Goal: Information Seeking & Learning: Learn about a topic

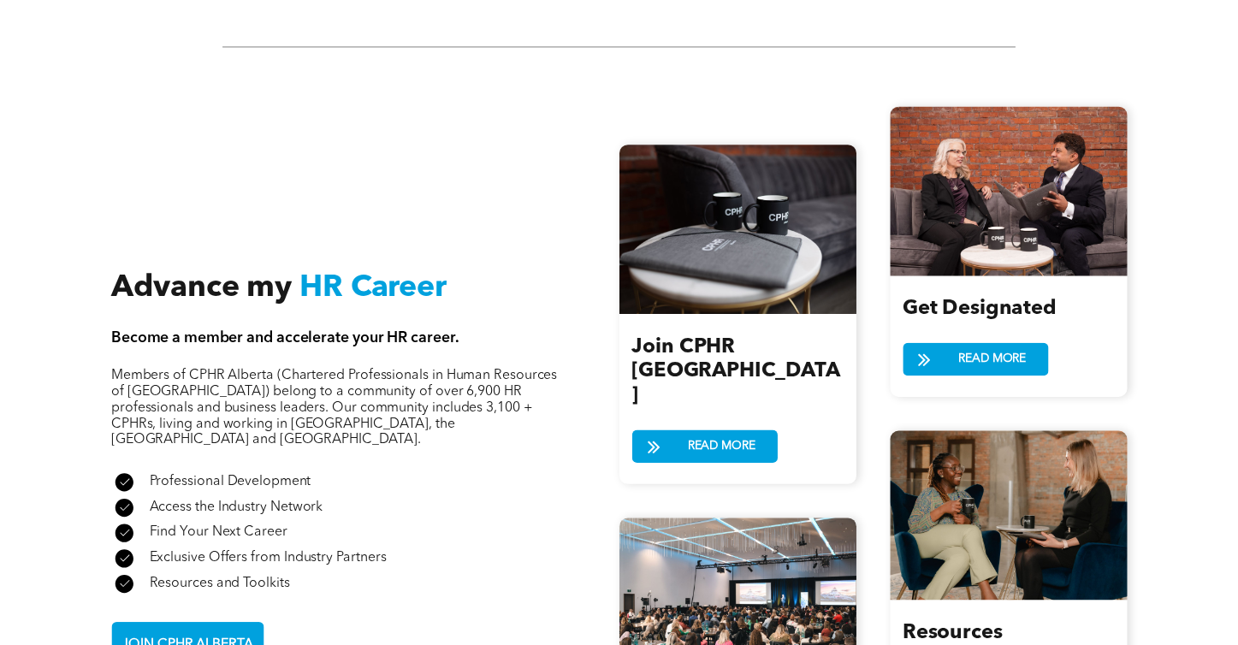
scroll to position [1747, 0]
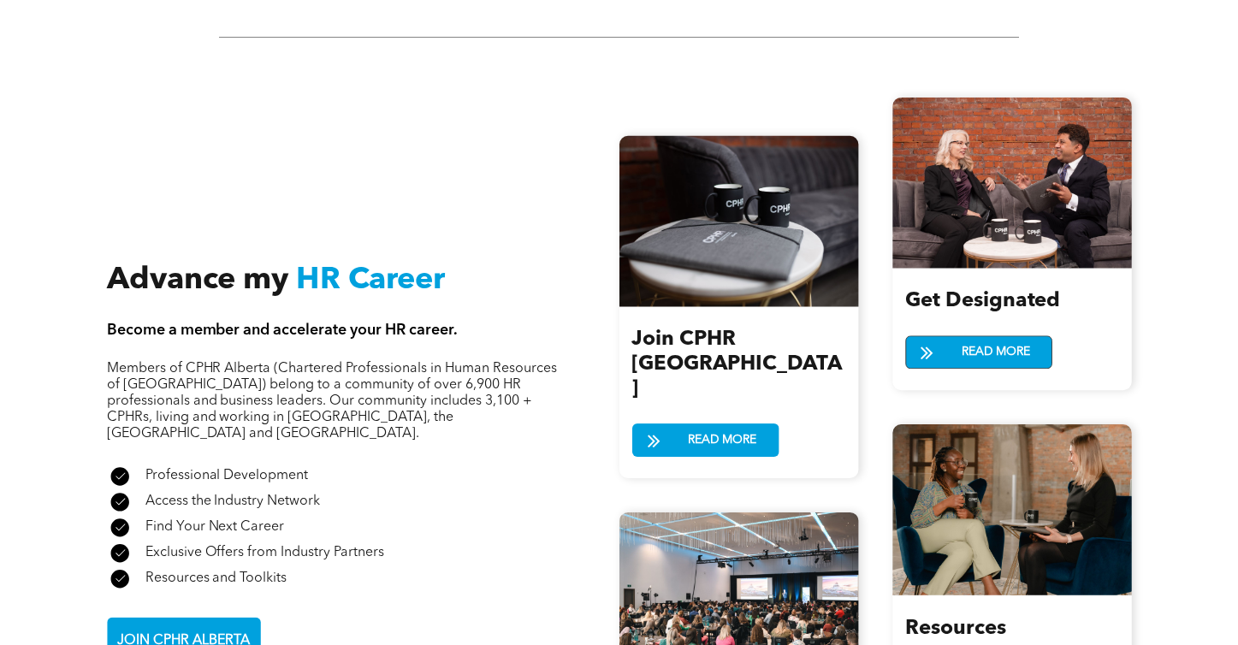
click at [989, 355] on span "READ MORE" at bounding box center [995, 353] width 80 height 32
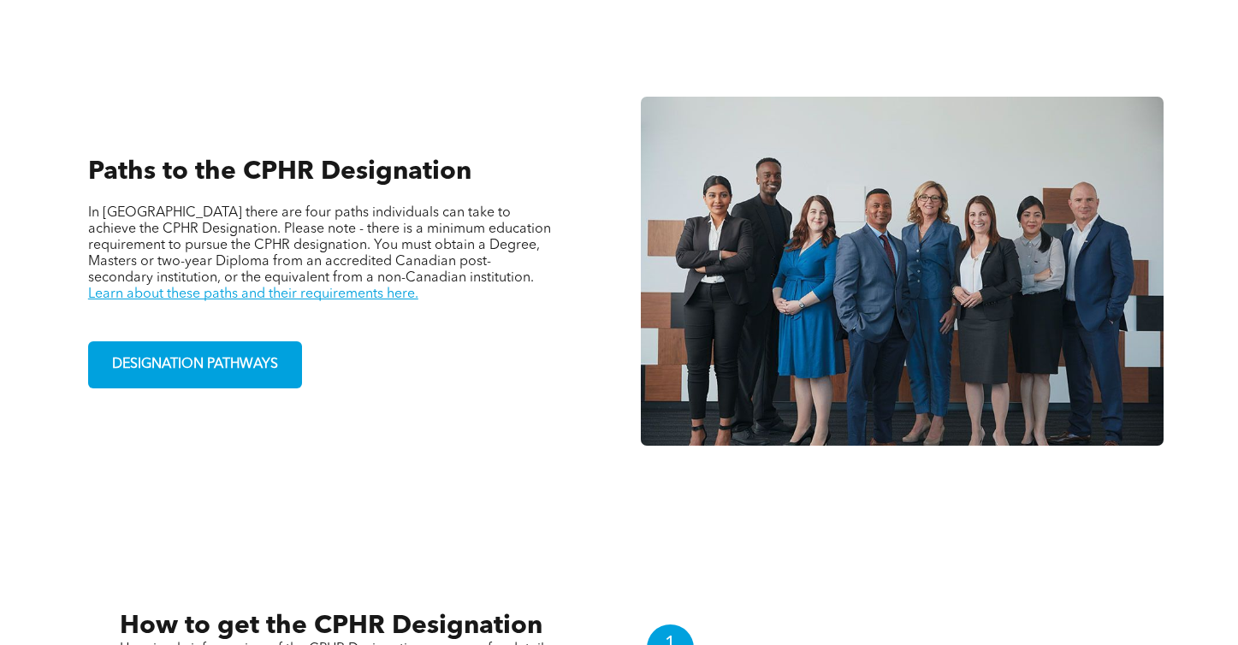
scroll to position [1156, 0]
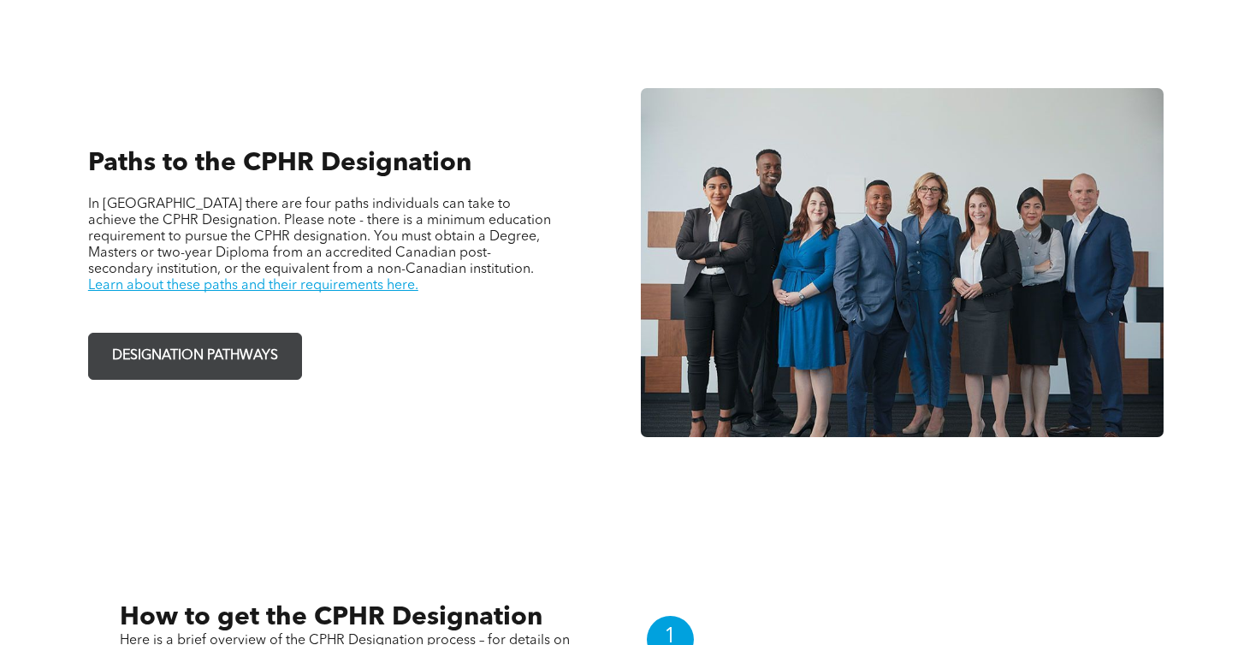
click at [254, 364] on span "DESIGNATION PATHWAYS" at bounding box center [195, 356] width 178 height 33
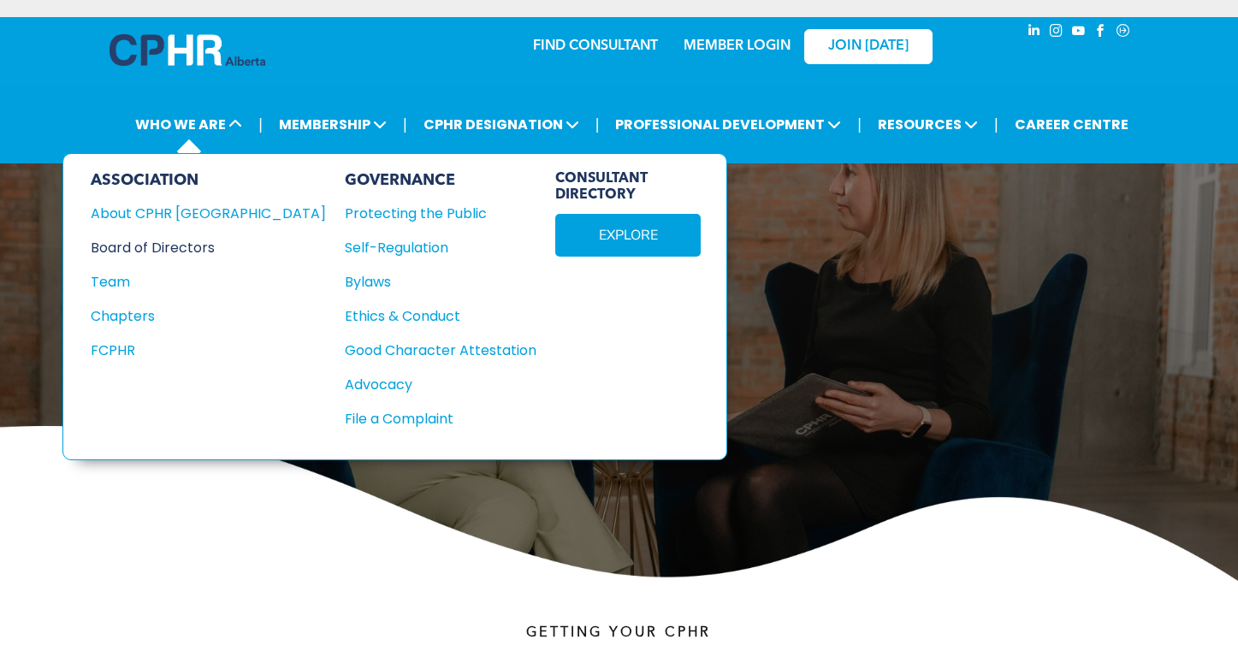
click at [178, 248] on div "Board of Directors" at bounding box center [197, 247] width 212 height 21
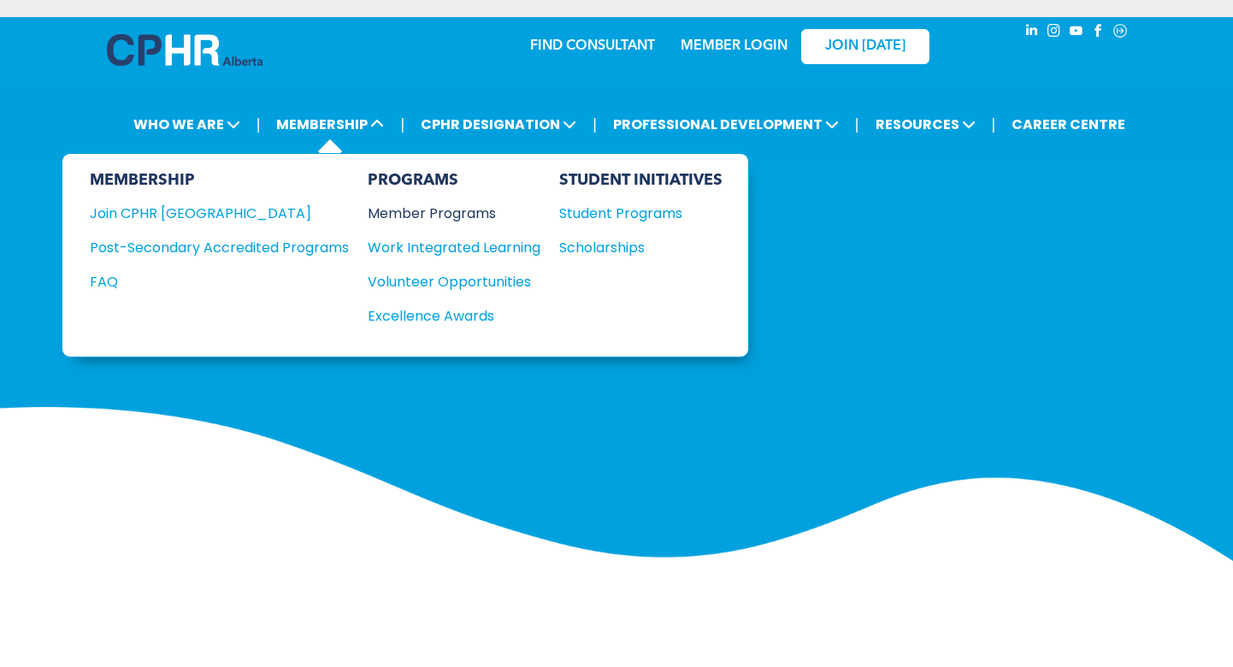
click at [412, 213] on div "Member Programs" at bounding box center [446, 213] width 156 height 21
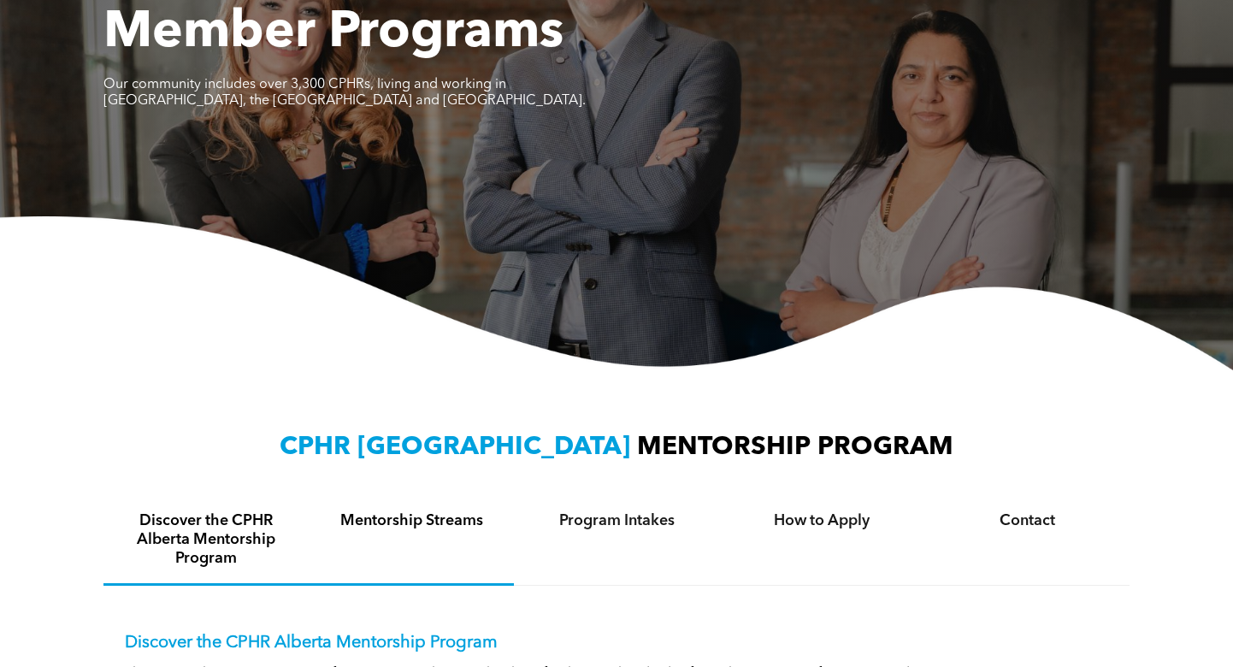
scroll to position [46, 0]
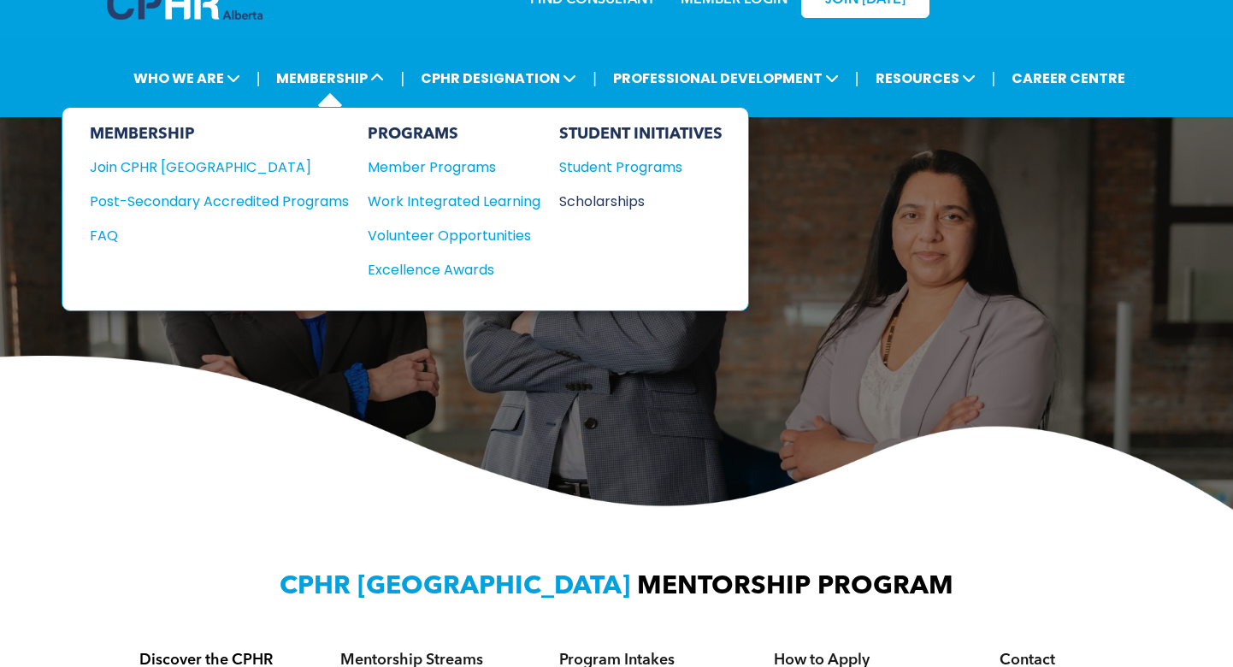
click at [583, 204] on div "Scholarships" at bounding box center [632, 201] width 147 height 21
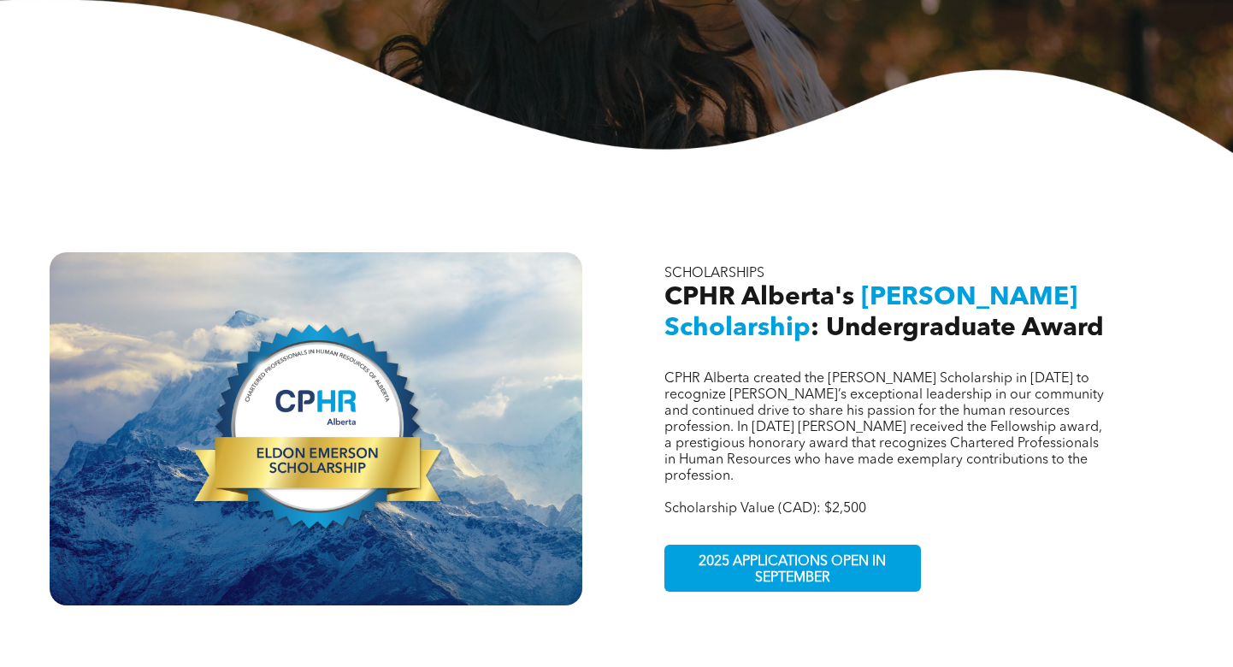
scroll to position [419, 0]
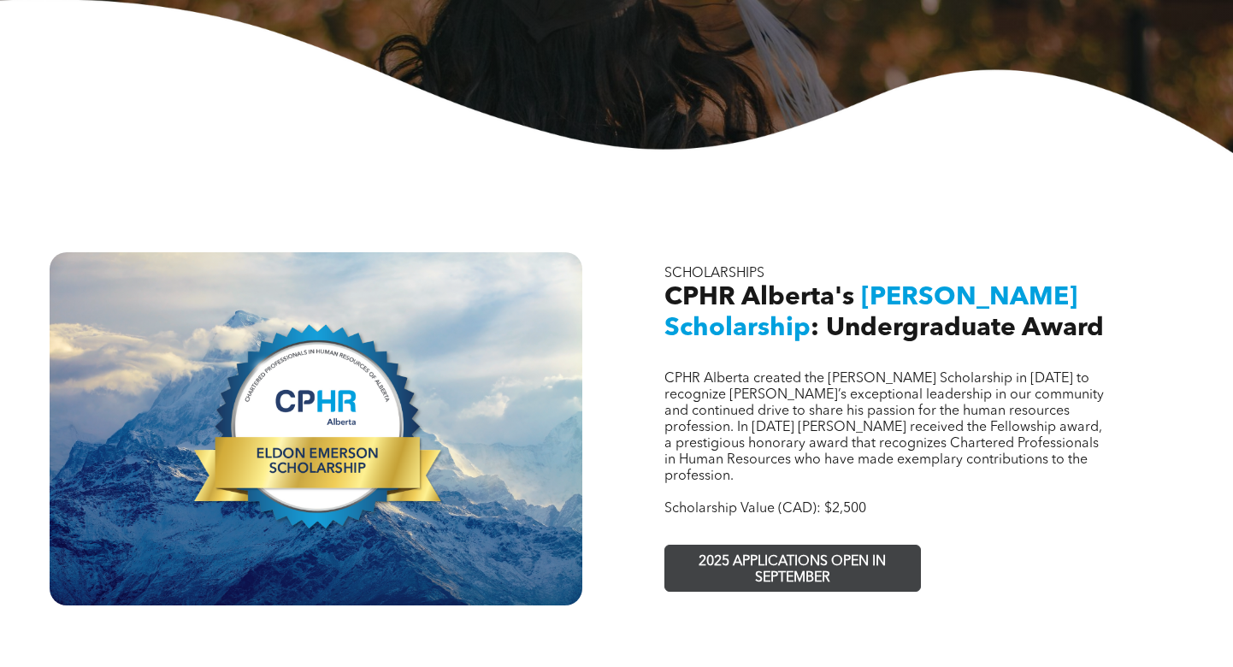
click at [831, 546] on span "2025 APPLICATIONS OPEN IN SEPTEMBER" at bounding box center [793, 571] width 250 height 50
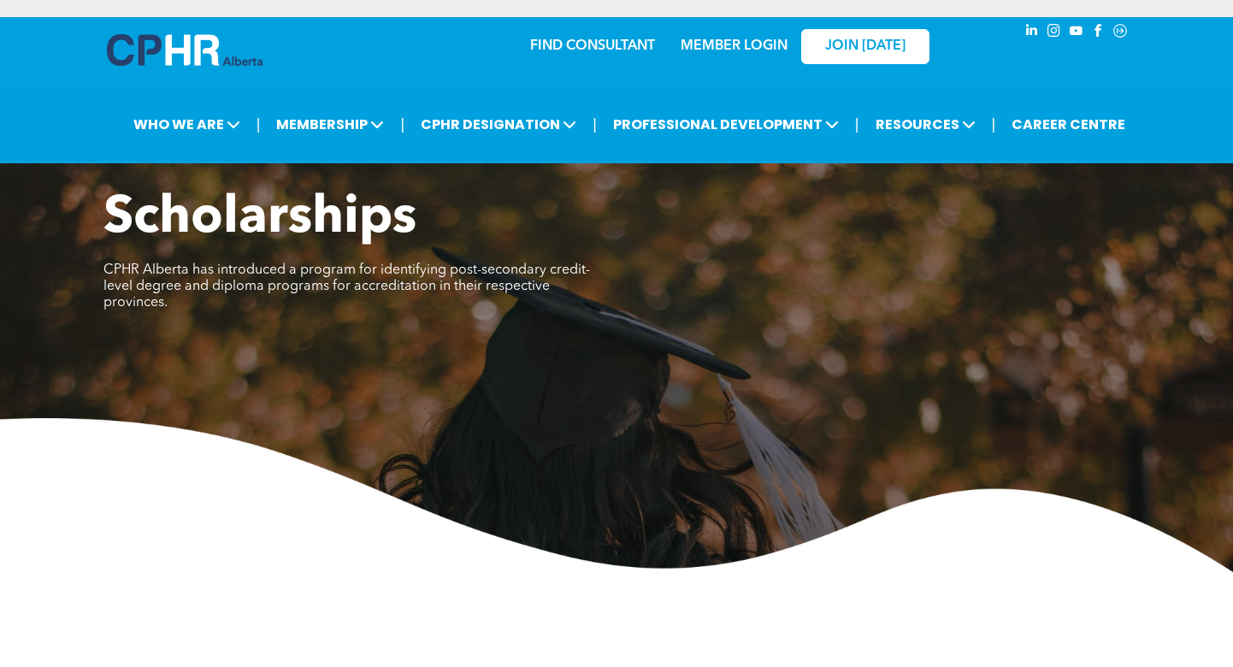
scroll to position [0, 0]
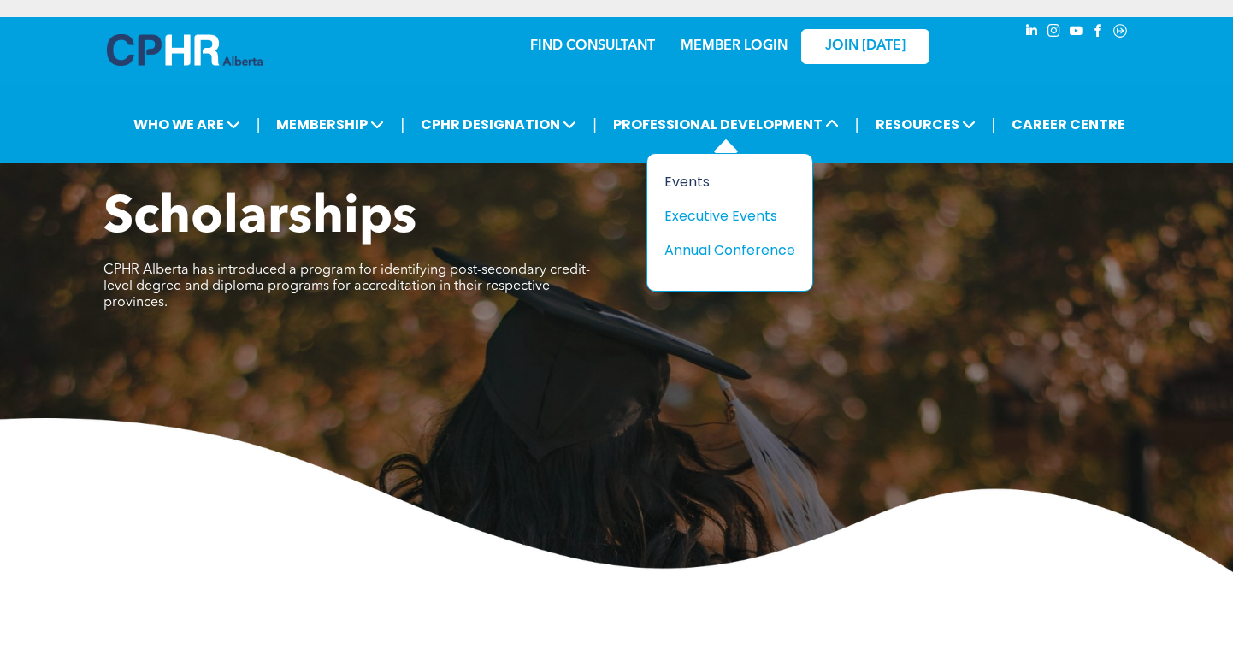
click at [687, 183] on div "Events" at bounding box center [724, 181] width 118 height 21
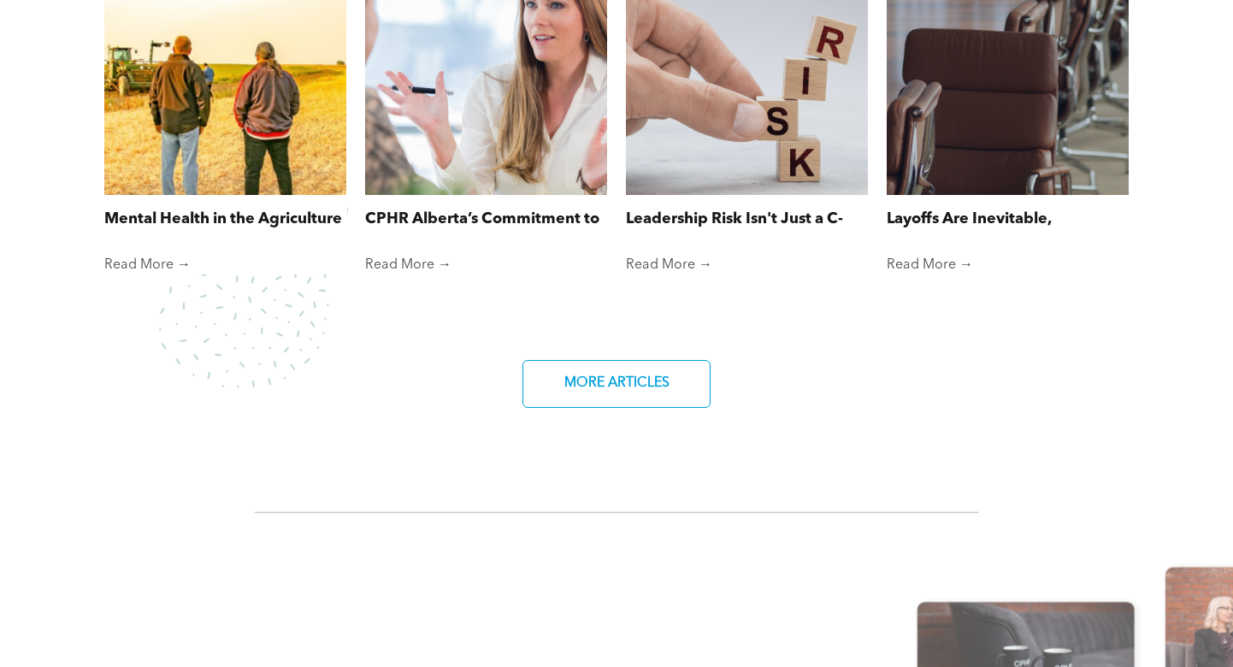
scroll to position [1321, 0]
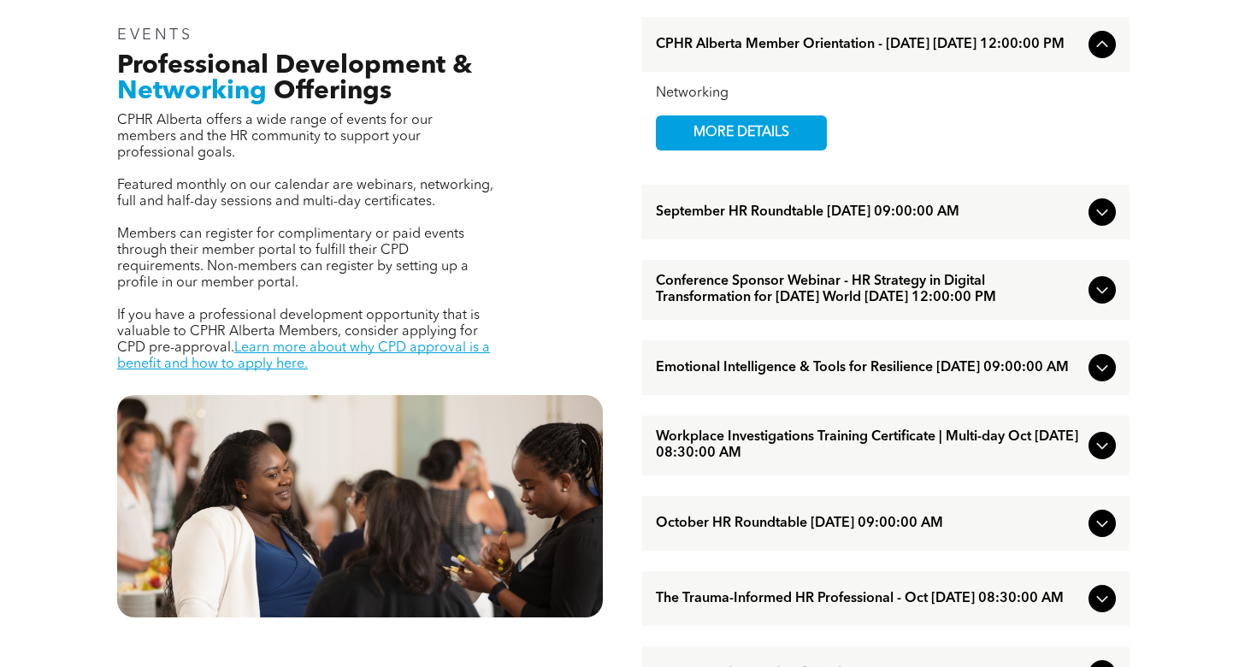
scroll to position [608, 0]
